Goal: Task Accomplishment & Management: Manage account settings

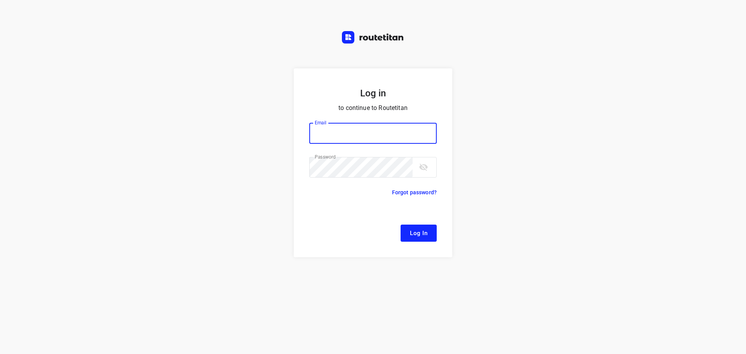
type input "[EMAIL_ADDRESS][DOMAIN_NAME]"
click at [424, 234] on span "Log In" at bounding box center [418, 233] width 17 height 10
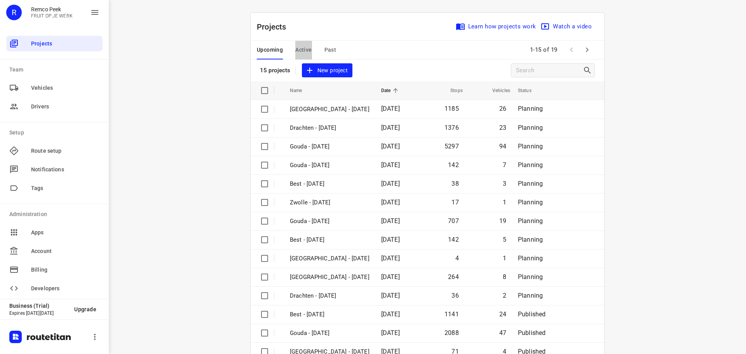
click at [300, 49] on span "Active" at bounding box center [303, 50] width 16 height 10
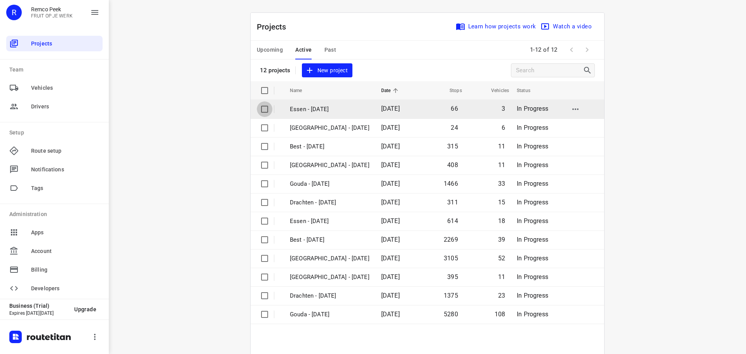
click at [265, 108] on input "checkbox" at bounding box center [265, 109] width 16 height 16
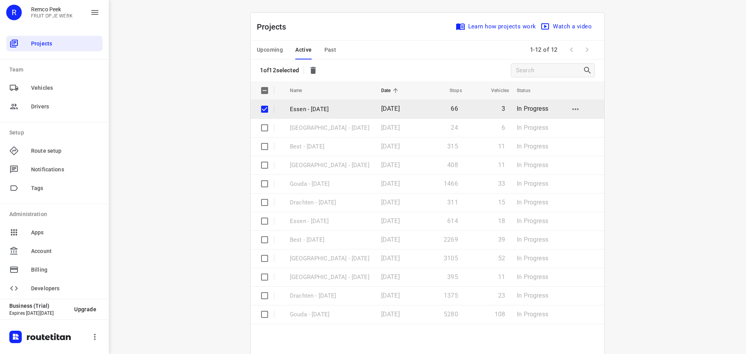
click at [262, 108] on input "checkbox" at bounding box center [265, 109] width 16 height 16
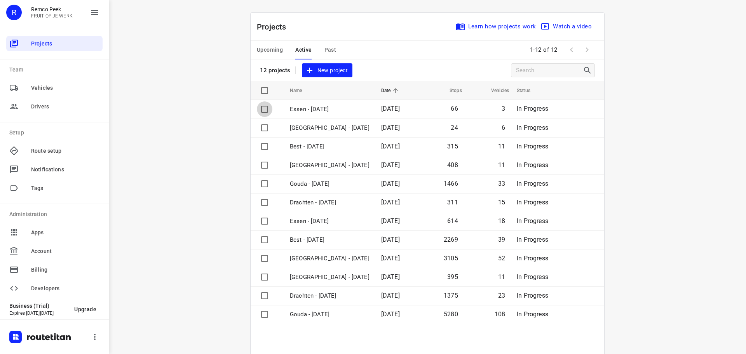
click at [262, 108] on input "checkbox" at bounding box center [265, 109] width 16 height 16
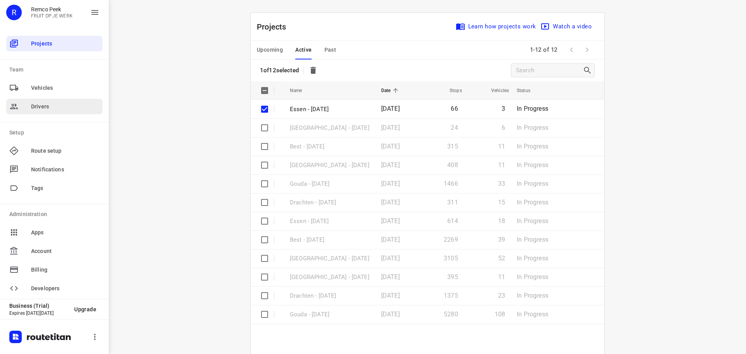
click at [46, 106] on span "Drivers" at bounding box center [65, 107] width 68 height 8
click at [41, 86] on span "Vehicles" at bounding box center [65, 88] width 68 height 8
click at [14, 86] on icon at bounding box center [13, 87] width 9 height 9
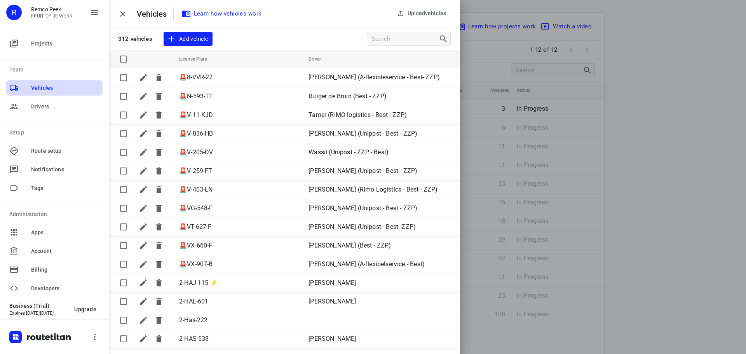
click at [122, 13] on div "Upload vehicles Vehicles Learn how vehicles work 312 vehicles Add vehicle Licen…" at bounding box center [373, 177] width 746 height 354
click at [48, 148] on span "Route setup" at bounding box center [65, 151] width 68 height 8
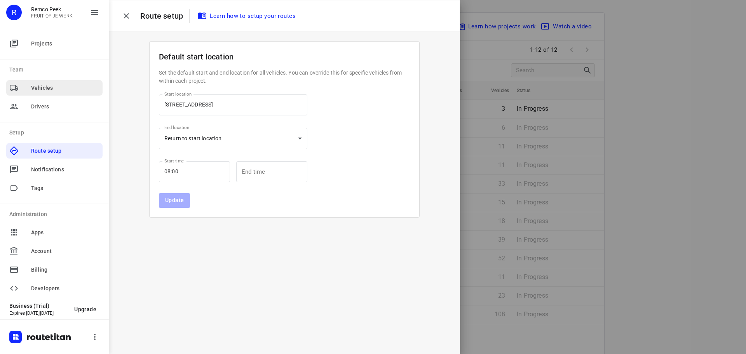
click at [16, 85] on icon at bounding box center [14, 88] width 9 height 6
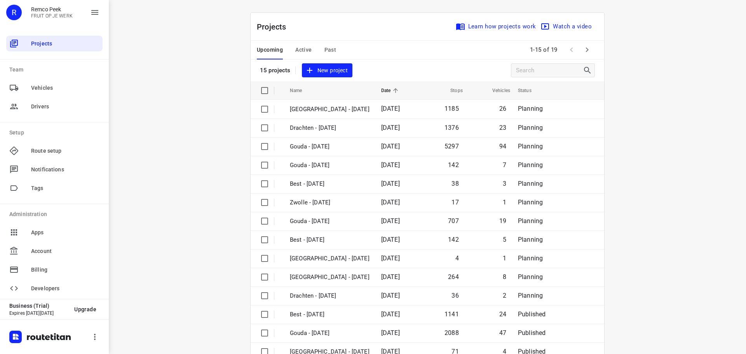
click at [303, 49] on span "Active" at bounding box center [303, 50] width 16 height 10
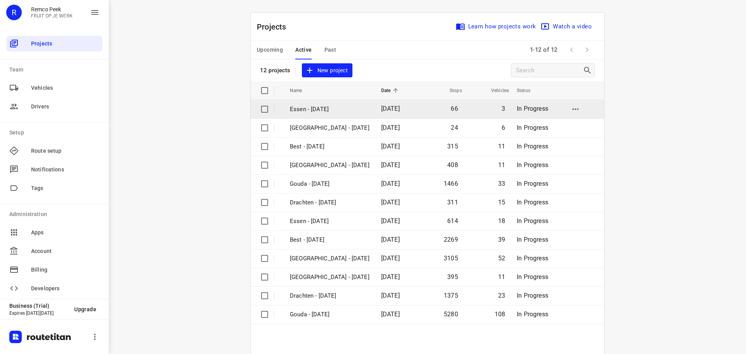
click at [261, 107] on input "checkbox" at bounding box center [265, 109] width 16 height 16
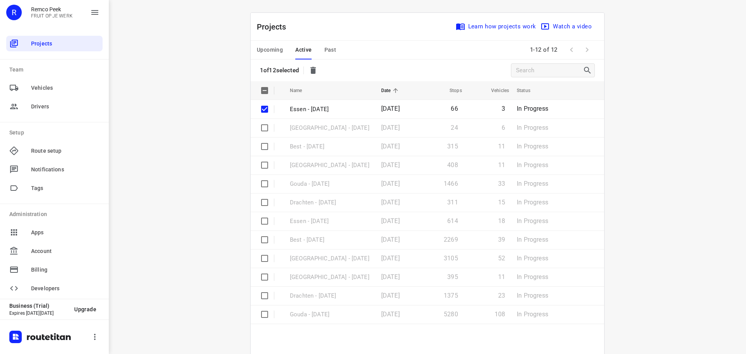
click at [261, 107] on input "checkbox" at bounding box center [265, 109] width 16 height 16
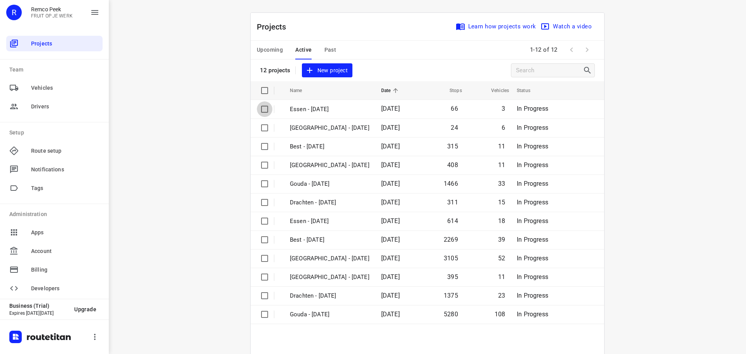
click at [261, 107] on input "checkbox" at bounding box center [265, 109] width 16 height 16
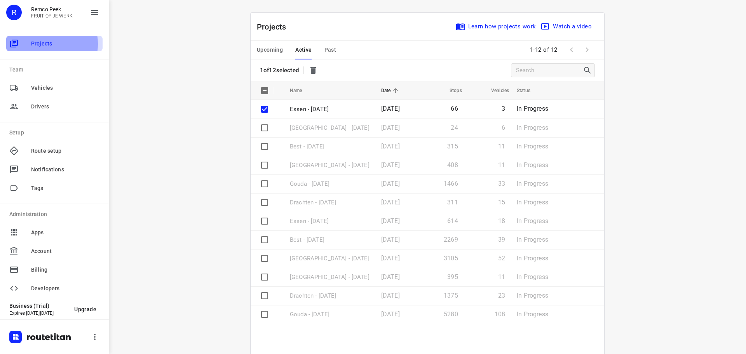
click at [45, 44] on span "Projects" at bounding box center [65, 44] width 68 height 8
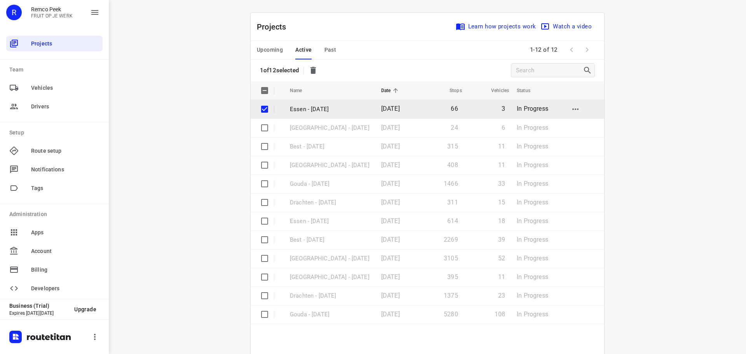
click at [498, 107] on td "3" at bounding box center [487, 109] width 47 height 19
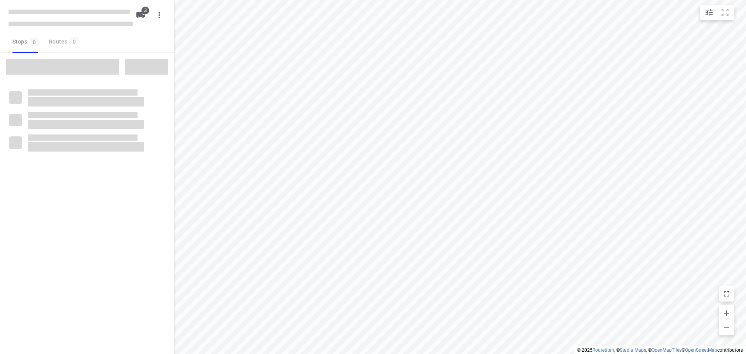
checkbox input "true"
